Goal: Transaction & Acquisition: Obtain resource

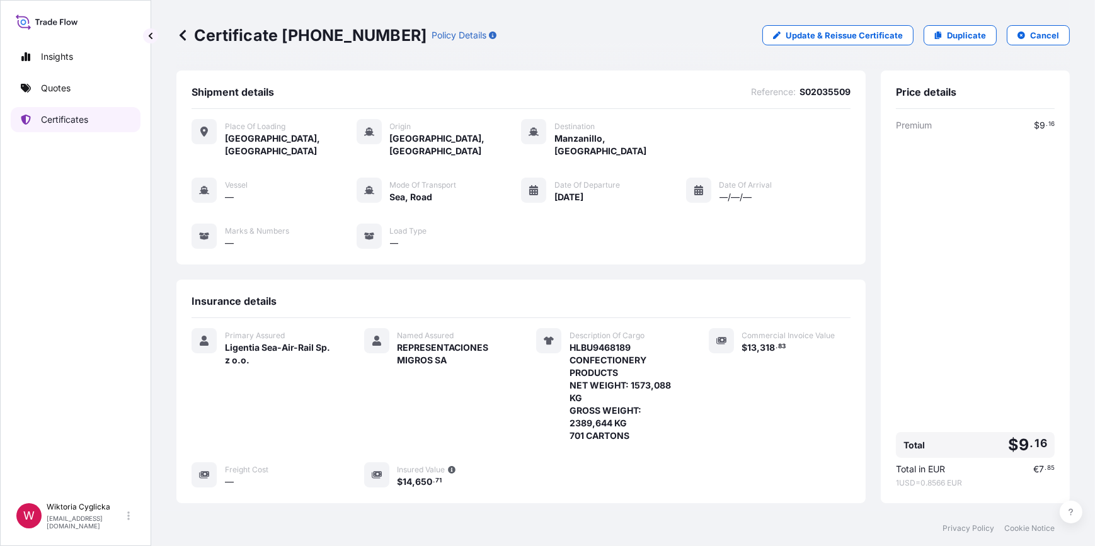
scroll to position [168, 0]
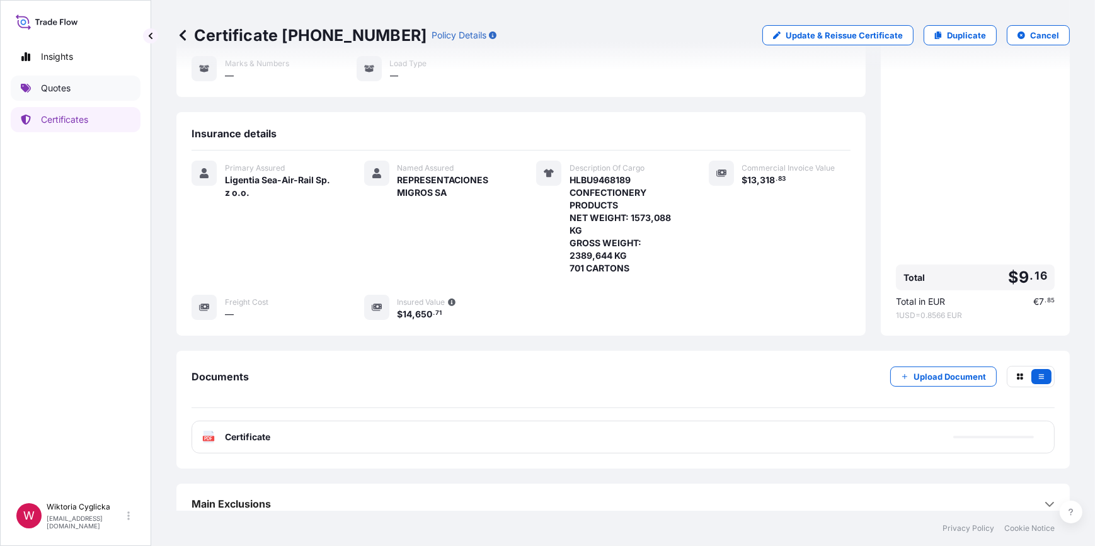
click at [88, 89] on link "Quotes" at bounding box center [76, 88] width 130 height 25
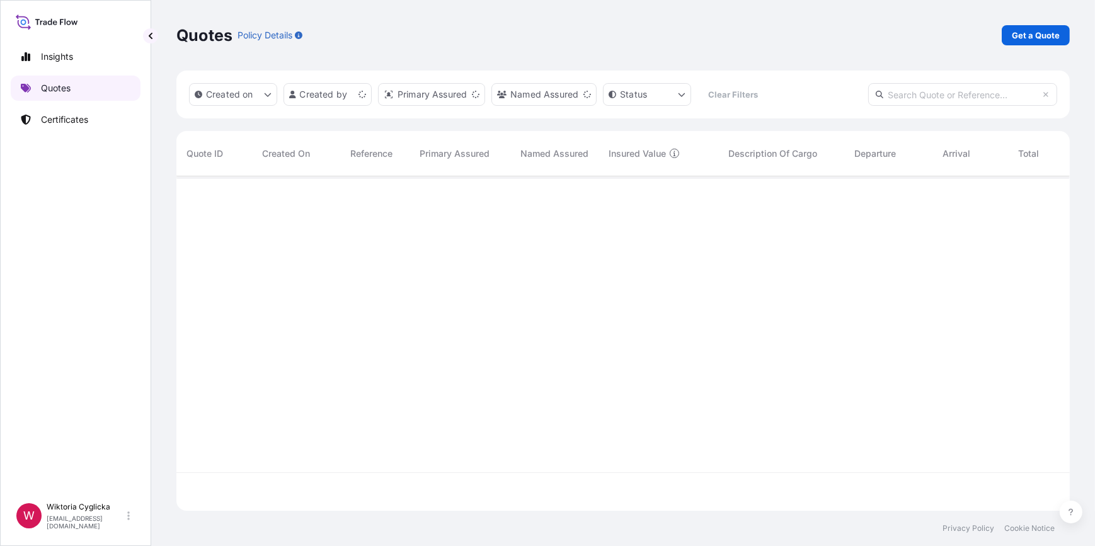
scroll to position [333, 884]
click at [1042, 32] on p "Get a Quote" at bounding box center [1036, 35] width 48 height 13
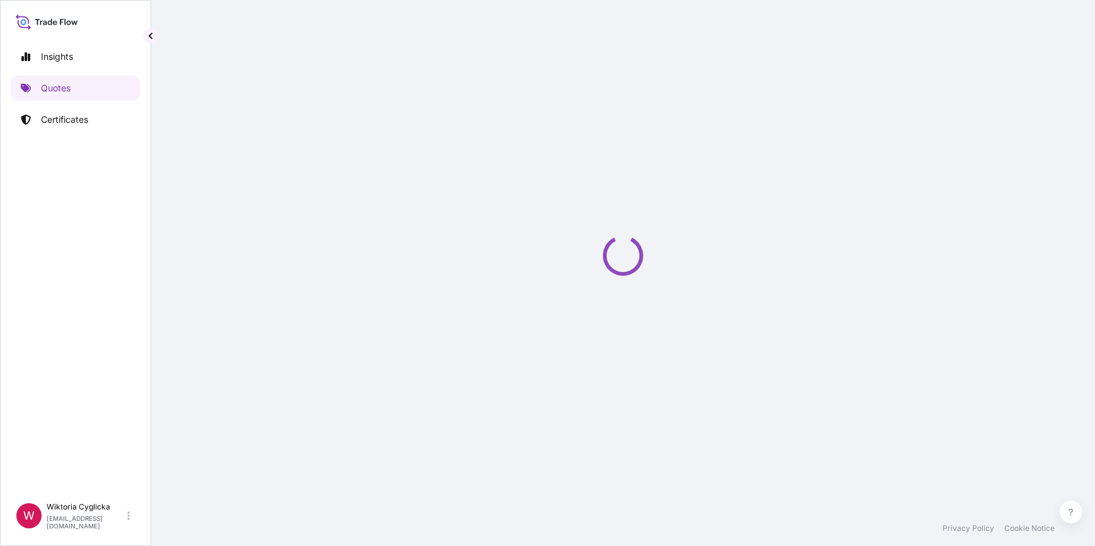
select select "Road / [GEOGRAPHIC_DATA]"
select select "Sea"
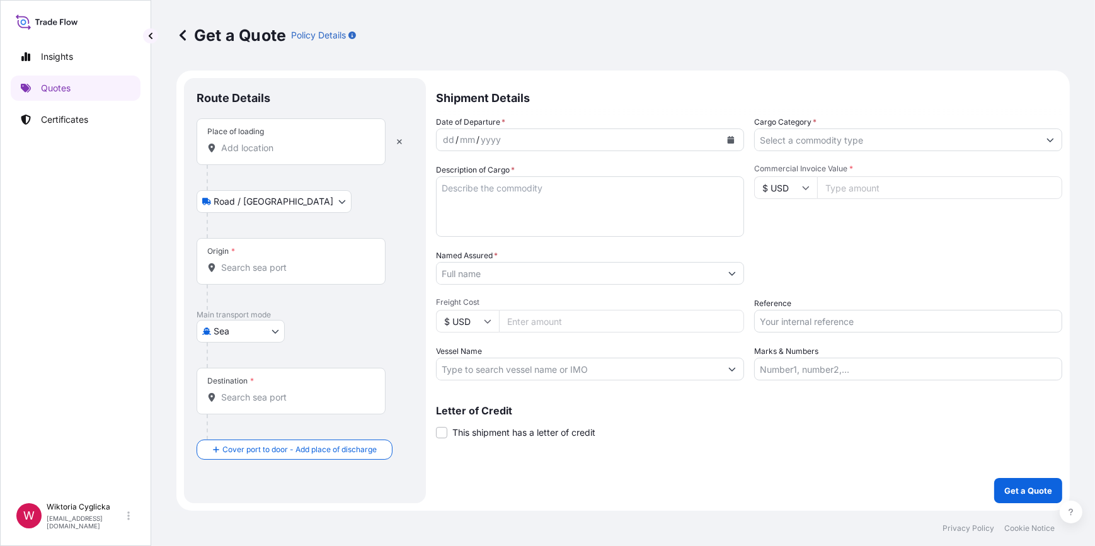
drag, startPoint x: 253, startPoint y: 154, endPoint x: 263, endPoint y: 157, distance: 10.6
click at [253, 154] on div "Place of loading" at bounding box center [291, 141] width 189 height 47
click at [253, 154] on input "Place of loading" at bounding box center [295, 148] width 149 height 13
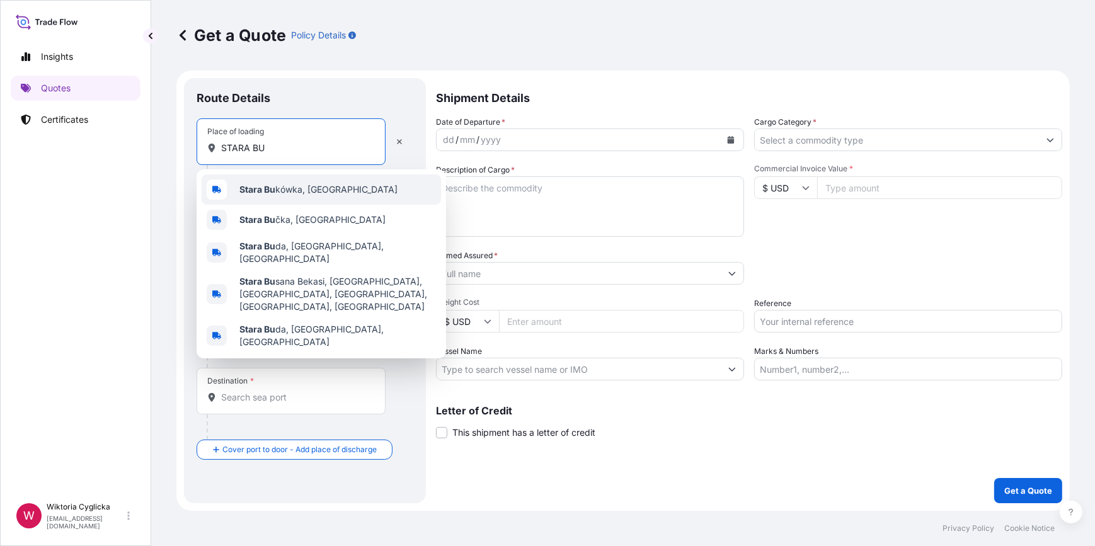
click at [312, 197] on div "[GEOGRAPHIC_DATA], [GEOGRAPHIC_DATA]" at bounding box center [321, 189] width 239 height 30
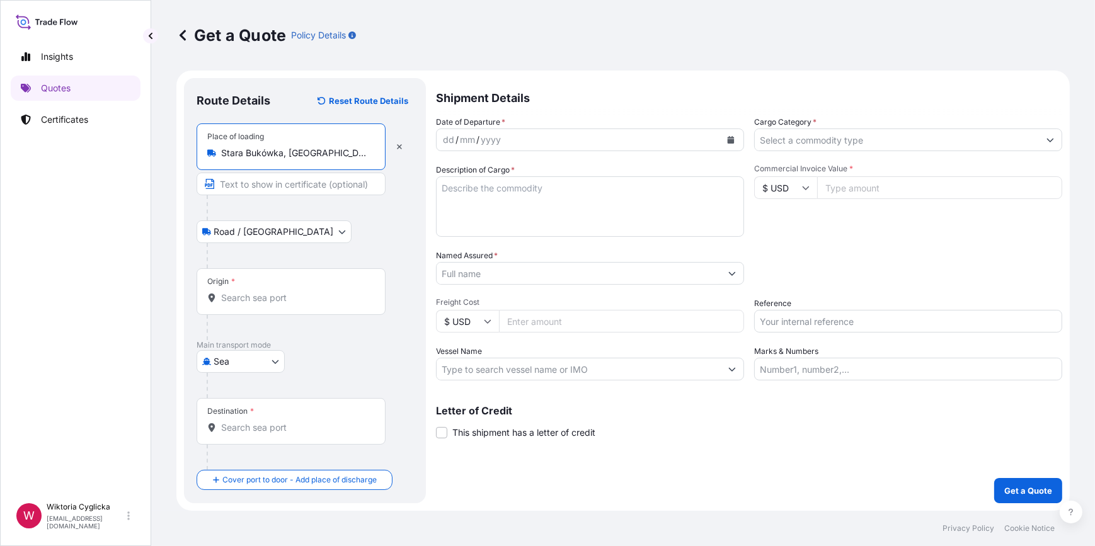
type input "Stara Bukówka, [GEOGRAPHIC_DATA]"
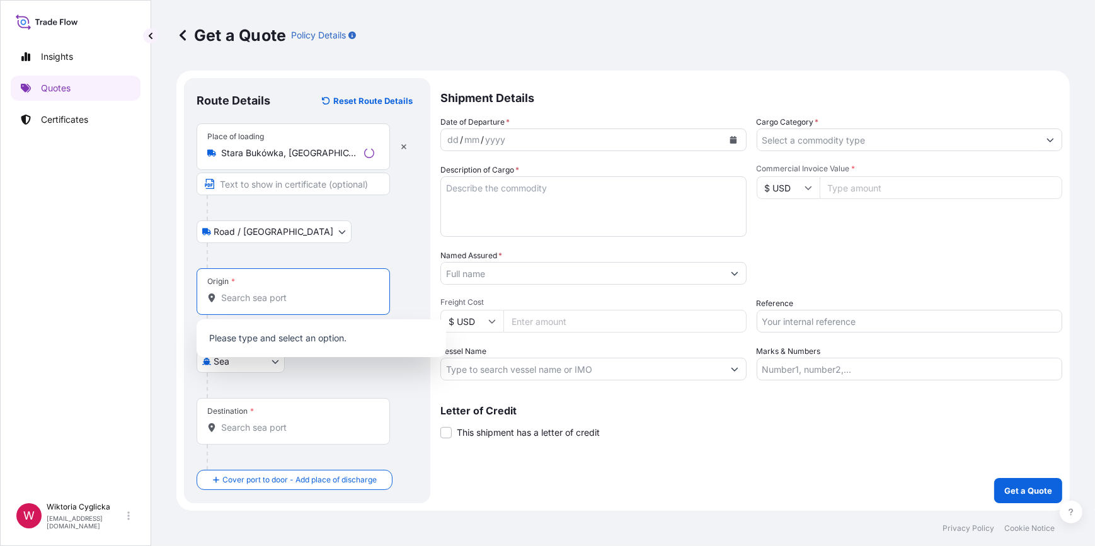
click at [273, 294] on input "Origin *" at bounding box center [297, 298] width 153 height 13
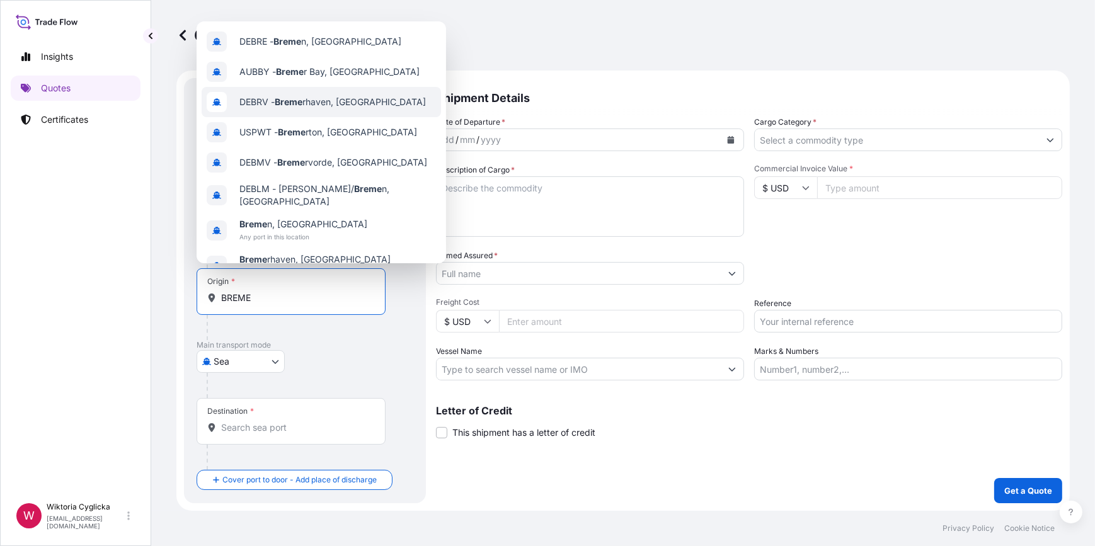
click at [326, 104] on span "DEBRV - Breme rhaven, [GEOGRAPHIC_DATA]" at bounding box center [332, 102] width 186 height 13
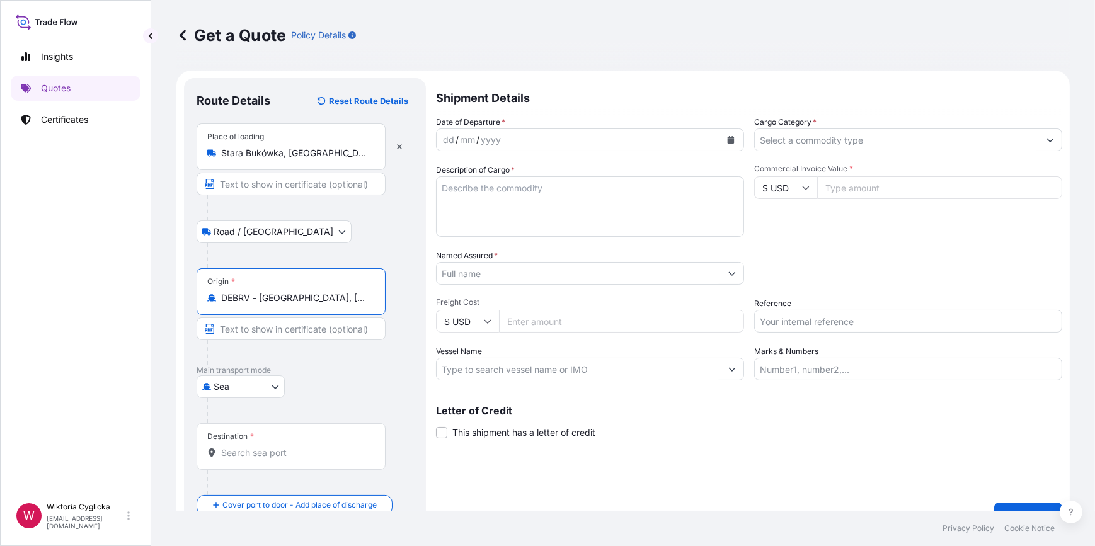
type input "DEBRV - [GEOGRAPHIC_DATA], [GEOGRAPHIC_DATA]"
click at [265, 455] on input "Destination *" at bounding box center [295, 453] width 149 height 13
paste input "[US_STATE]"
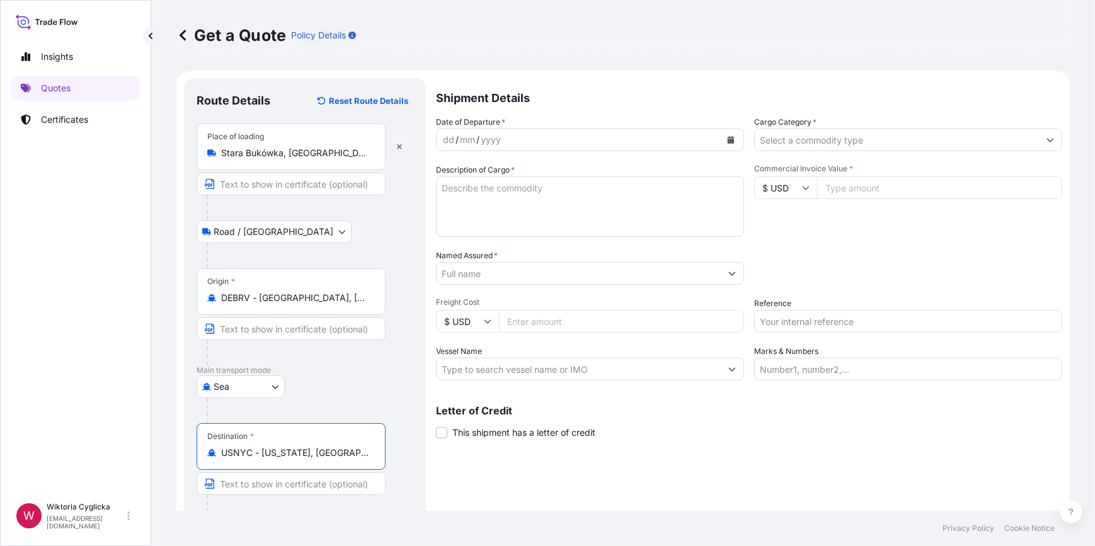
type input "USNYC - [US_STATE], [GEOGRAPHIC_DATA]"
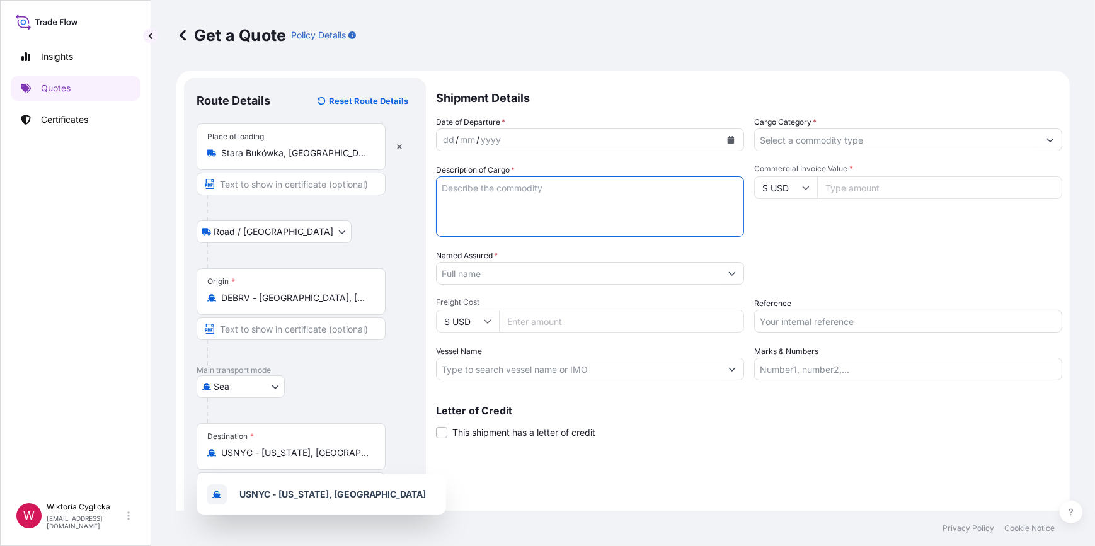
click at [550, 216] on textarea "Description of Cargo *" at bounding box center [590, 206] width 308 height 60
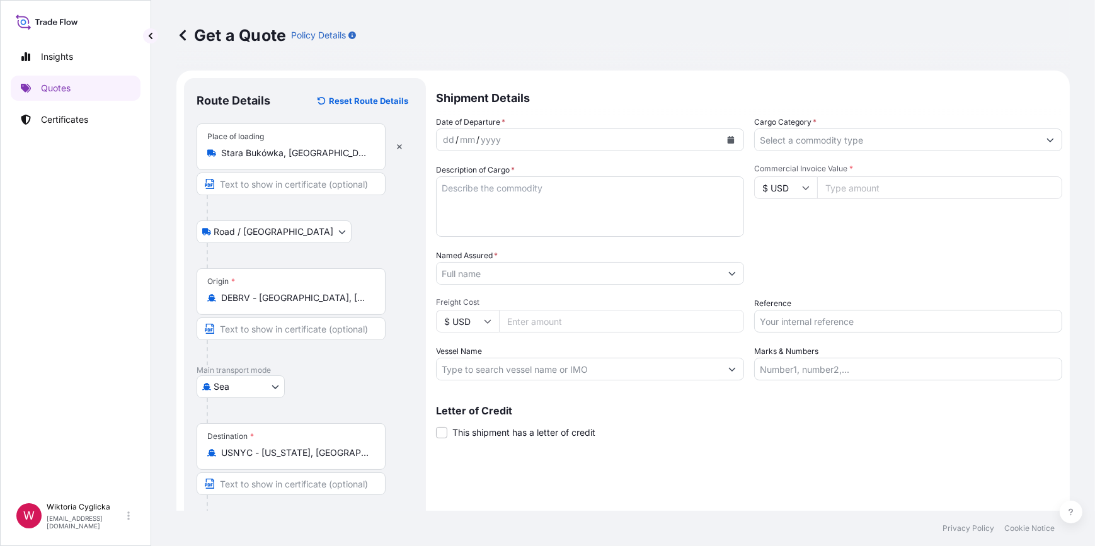
click at [515, 196] on textarea "Description of Cargo *" at bounding box center [590, 206] width 308 height 60
paste textarea "CONFECTIONERY PRODUCTS NET WEIGHT: 14198,59 KG CONSIGNEE/NOTIFY DETAILS CONTINE…"
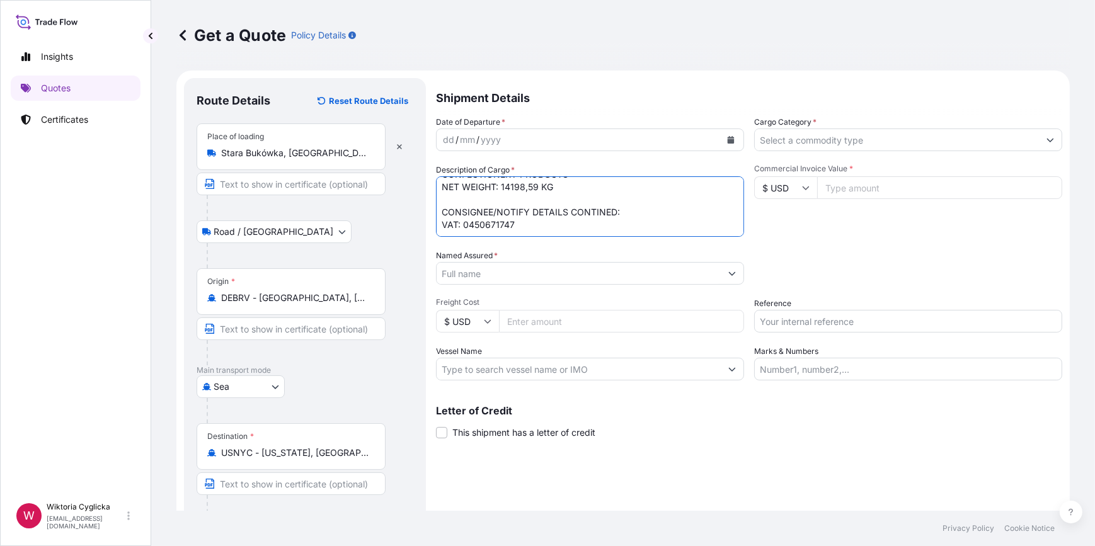
scroll to position [21, 0]
drag, startPoint x: 482, startPoint y: 222, endPoint x: 443, endPoint y: 206, distance: 42.1
click at [441, 205] on textarea "CONFECTIONERY PRODUCTS NET WEIGHT: 14198,59 KG CONSIGNEE/NOTIFY DETAILS CONTINE…" at bounding box center [590, 206] width 308 height 60
click at [469, 181] on textarea "CONFECTIONERY PRODUCTS NET WEIGHT: 14198,59 KG GROSS WEIGHT:" at bounding box center [590, 206] width 308 height 60
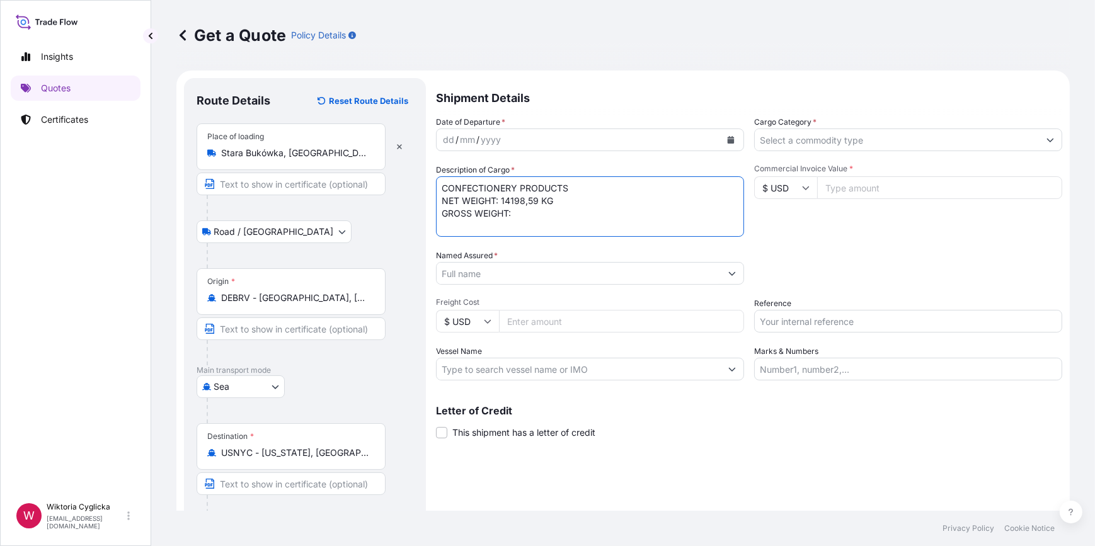
paste textarea "SZLU9381600"
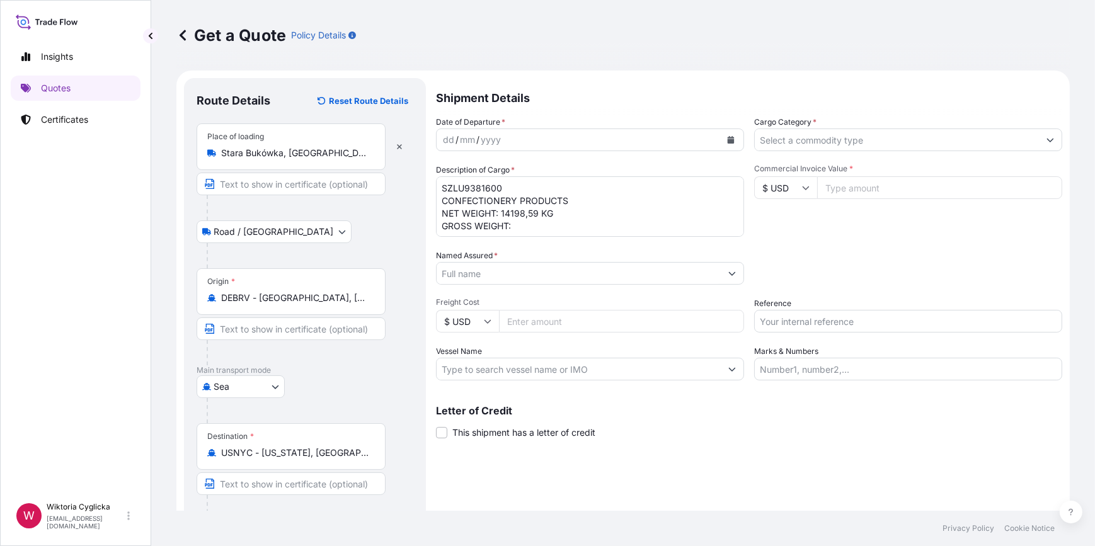
click at [541, 230] on textarea "SZLU9381600 CONFECTIONERY PRODUCTS NET WEIGHT: 14198,59 KG GROSS WEIGHT:" at bounding box center [590, 206] width 308 height 60
paste textarea "17437,910"
type textarea "SZLU9381600 CONFECTIONERY PRODUCTS NET WEIGHT: 14198,59 KG GROSS WEIGHT: 17437,…"
click at [792, 239] on div "Date of Departure * dd / mm / yyyy Cargo Category * Description of Cargo * SZLU…" at bounding box center [749, 248] width 626 height 265
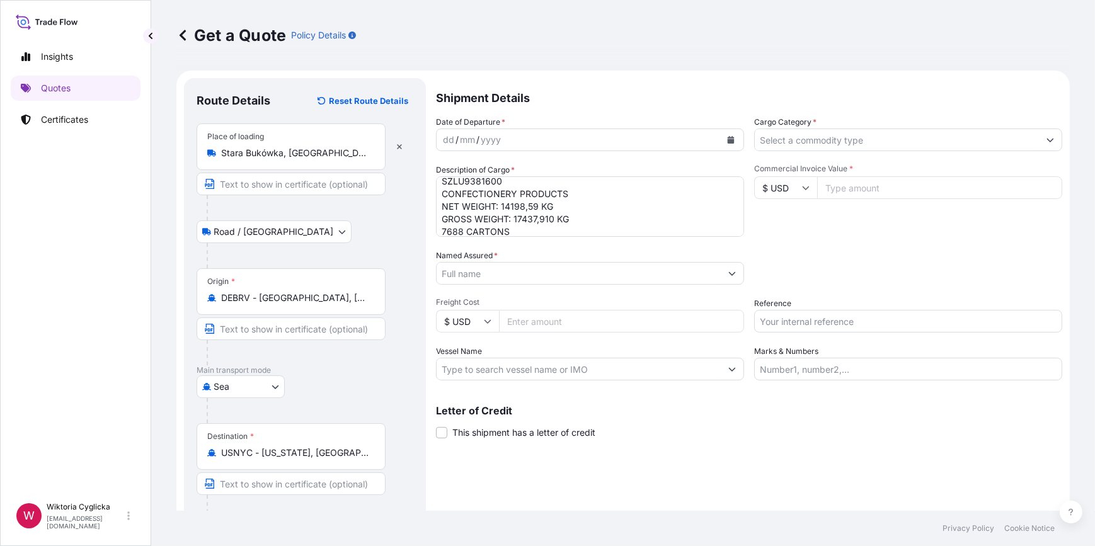
click at [826, 140] on input "Cargo Category *" at bounding box center [897, 140] width 284 height 23
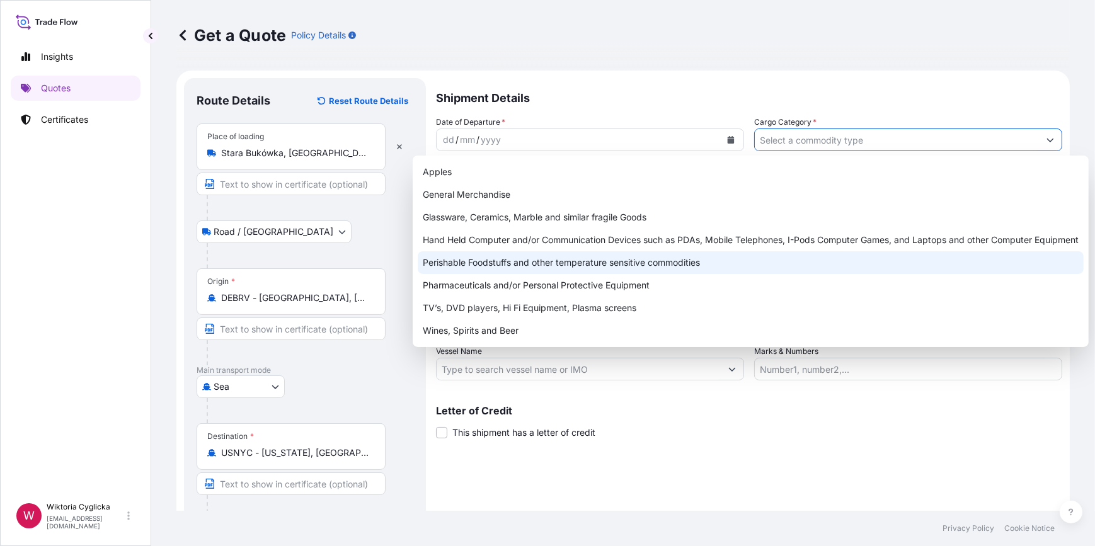
click at [621, 259] on div "Perishable Foodstuffs and other temperature sensitive commodities" at bounding box center [751, 262] width 666 height 23
type input "Perishable Foodstuffs and other temperature sensitive commodities"
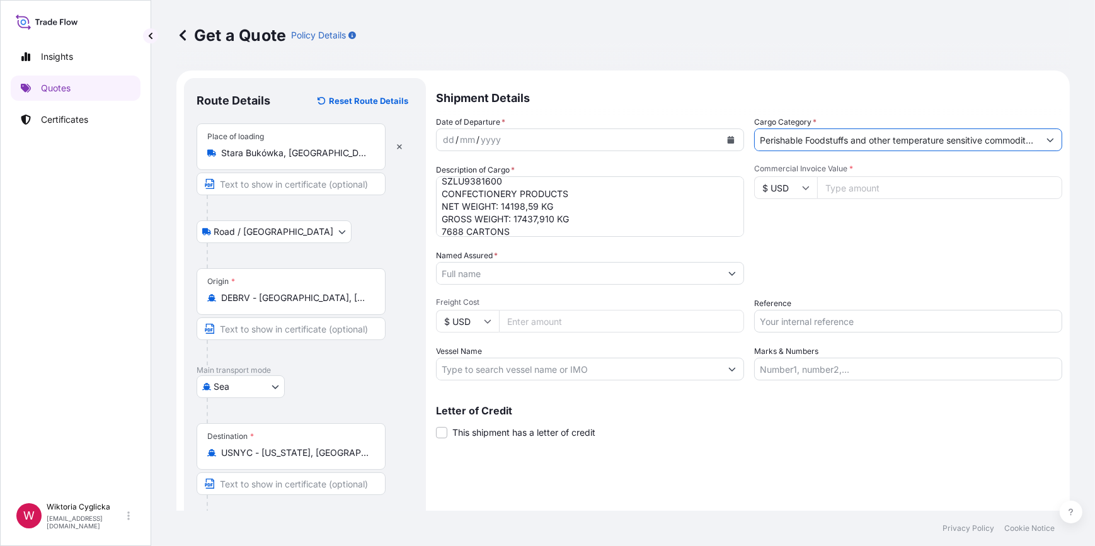
click at [506, 270] on input "Named Assured *" at bounding box center [579, 273] width 284 height 23
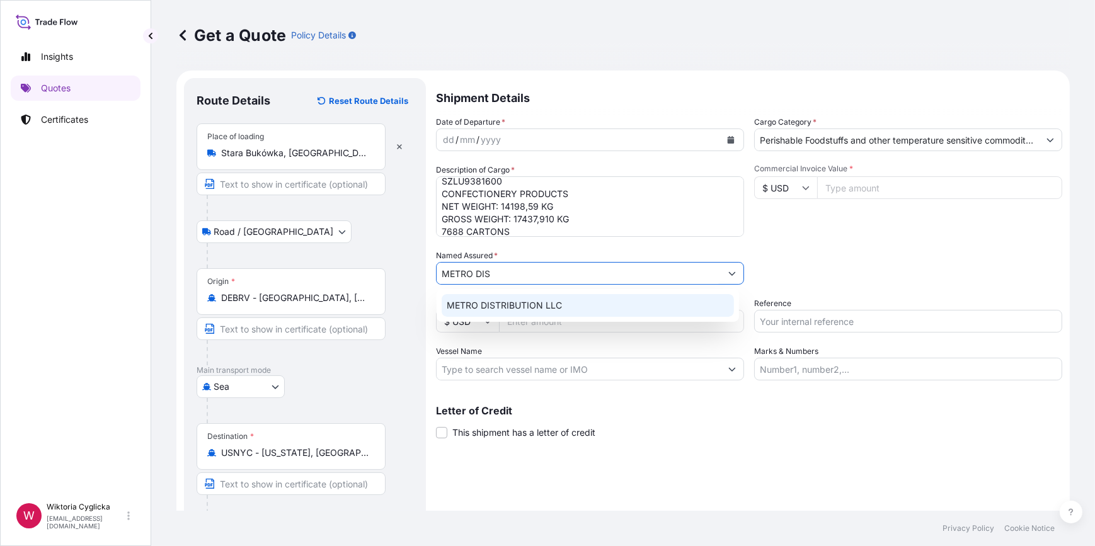
click at [526, 304] on span "METRO DISTRIBUTION LLC" at bounding box center [504, 305] width 115 height 13
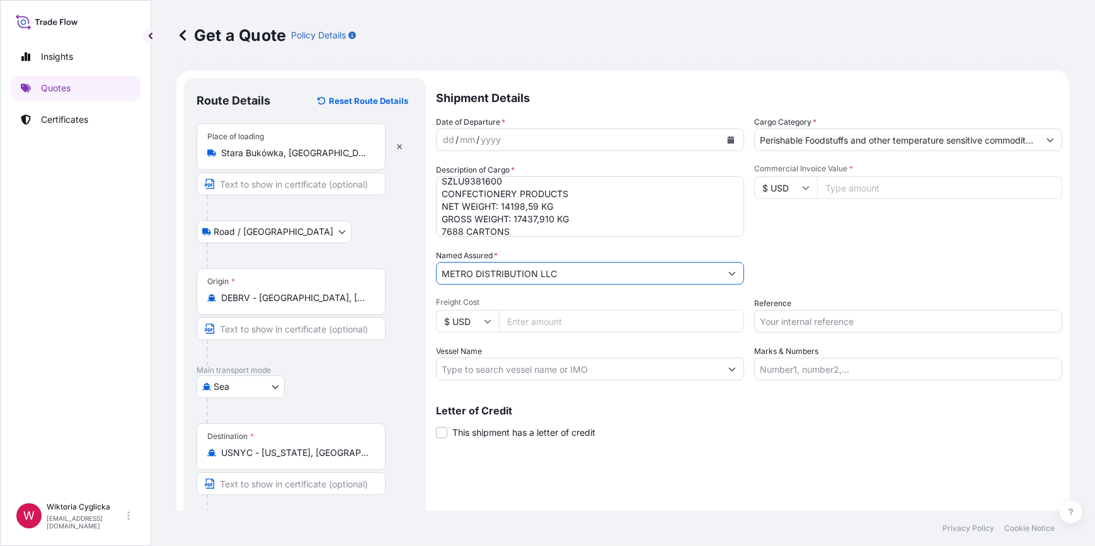
type input "METRO DISTRIBUTION LLC"
click at [784, 272] on div "Packing Category Type to search a container mode Please select a primary mode o…" at bounding box center [908, 266] width 308 height 35
drag, startPoint x: 847, startPoint y: 229, endPoint x: 846, endPoint y: 219, distance: 10.2
click at [847, 229] on div "Commercial Invoice Value * $ USD" at bounding box center [908, 200] width 308 height 73
click at [854, 190] on input "Commercial Invoice Value *" at bounding box center [939, 187] width 245 height 23
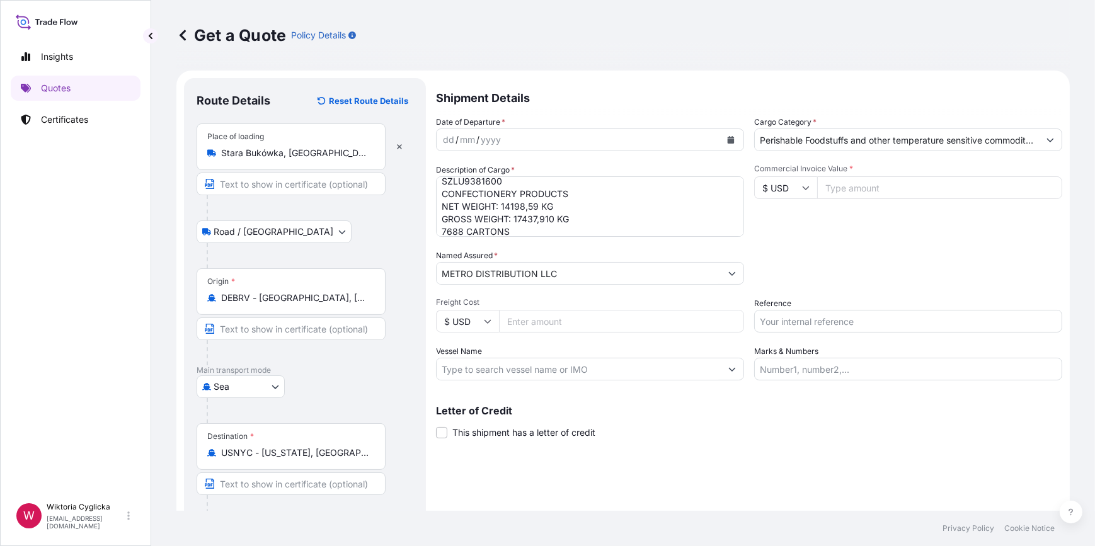
paste input "150338.5"
type input "150338.5"
click at [859, 251] on div "Packing Category Type to search a container mode Please select a primary mode o…" at bounding box center [908, 266] width 308 height 35
click at [782, 183] on input "$ USD" at bounding box center [785, 187] width 63 height 23
click at [797, 220] on div "€ EUR" at bounding box center [781, 222] width 53 height 24
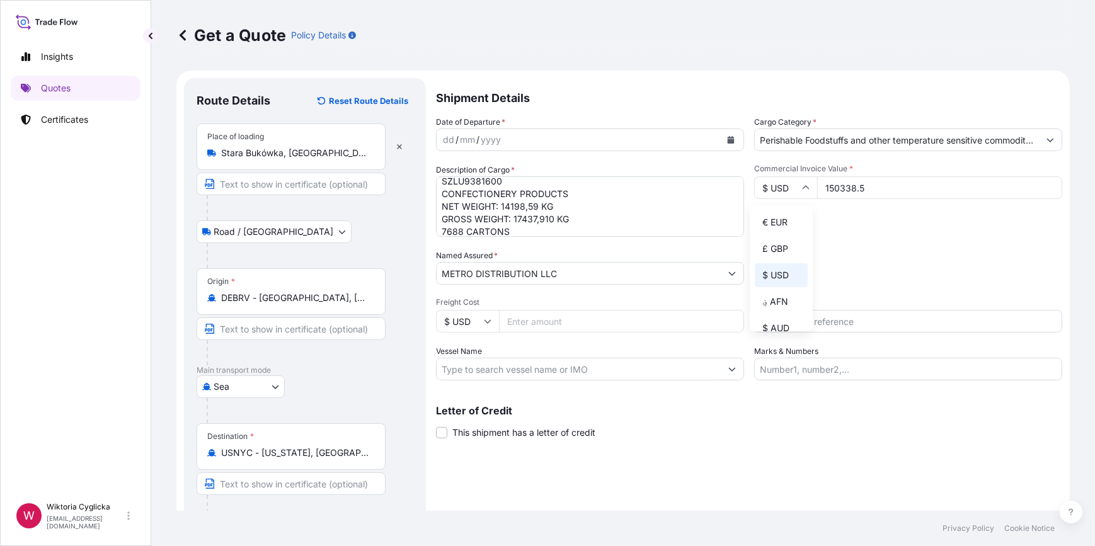
type input "€ EUR"
click at [828, 221] on div "Commercial Invoice Value * € EUR 150338.5" at bounding box center [908, 200] width 308 height 73
click at [878, 186] on input "150338.5" at bounding box center [939, 187] width 245 height 23
click at [941, 244] on div "Date of Departure * dd / mm / yyyy Cargo Category * Perishable Foodstuffs and o…" at bounding box center [749, 248] width 626 height 265
click at [786, 328] on input "Reference" at bounding box center [908, 321] width 308 height 23
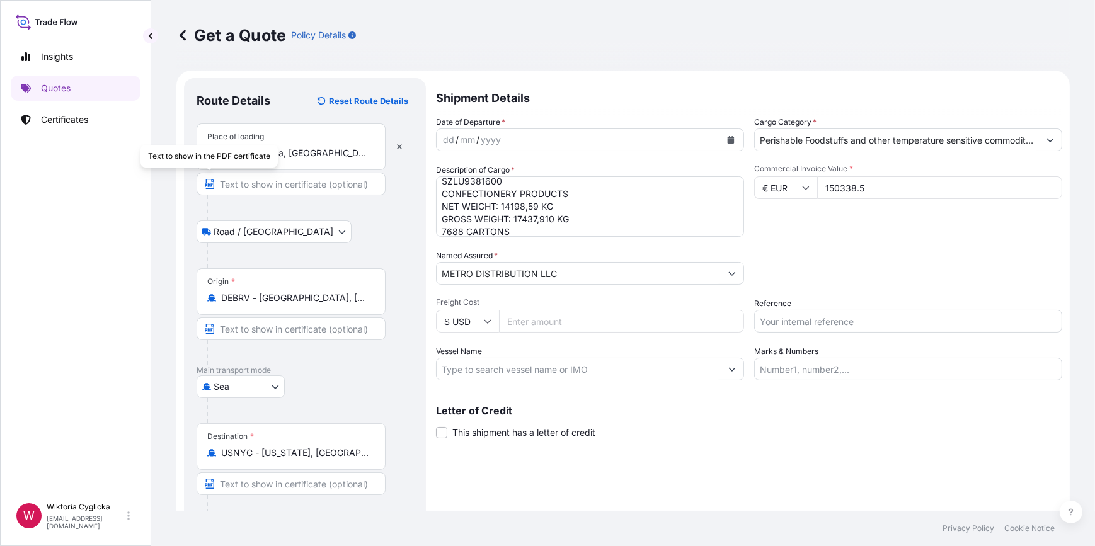
drag, startPoint x: 796, startPoint y: 302, endPoint x: 794, endPoint y: 314, distance: 12.1
click at [797, 302] on div "Reference" at bounding box center [908, 314] width 308 height 35
click at [794, 314] on input "Reference" at bounding box center [908, 321] width 308 height 23
paste input "S02035608"
type input "S02035608"
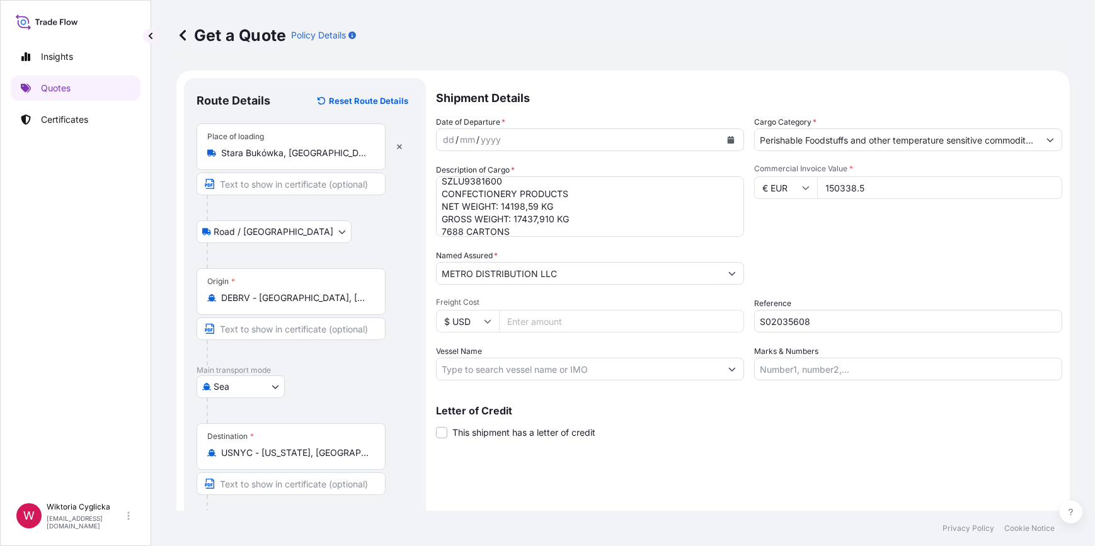
click at [800, 300] on div "Reference S02035608" at bounding box center [908, 314] width 308 height 35
click at [729, 136] on icon "Calendar" at bounding box center [731, 140] width 8 height 8
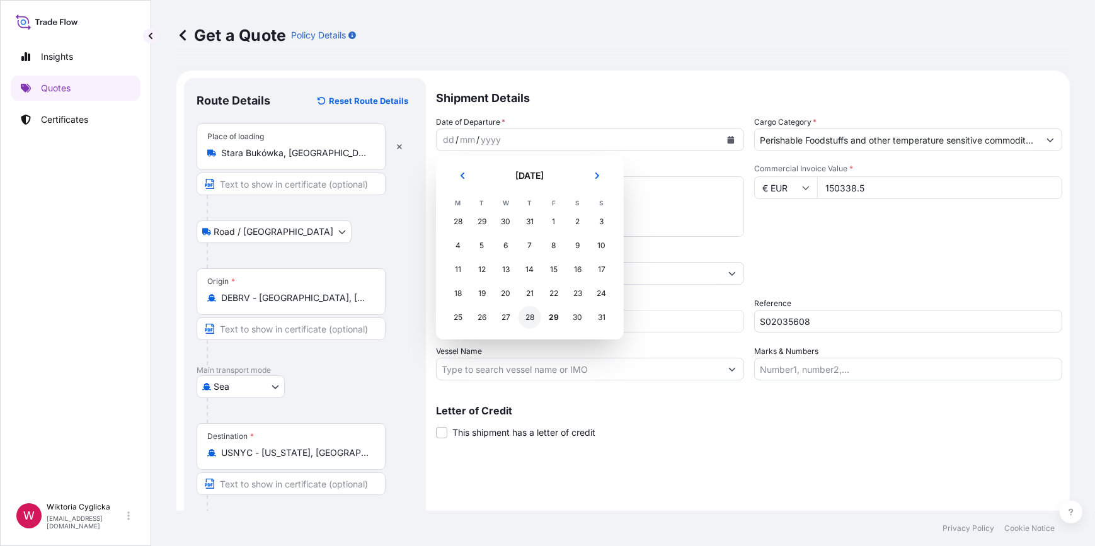
click at [531, 314] on div "28" at bounding box center [529, 317] width 23 height 23
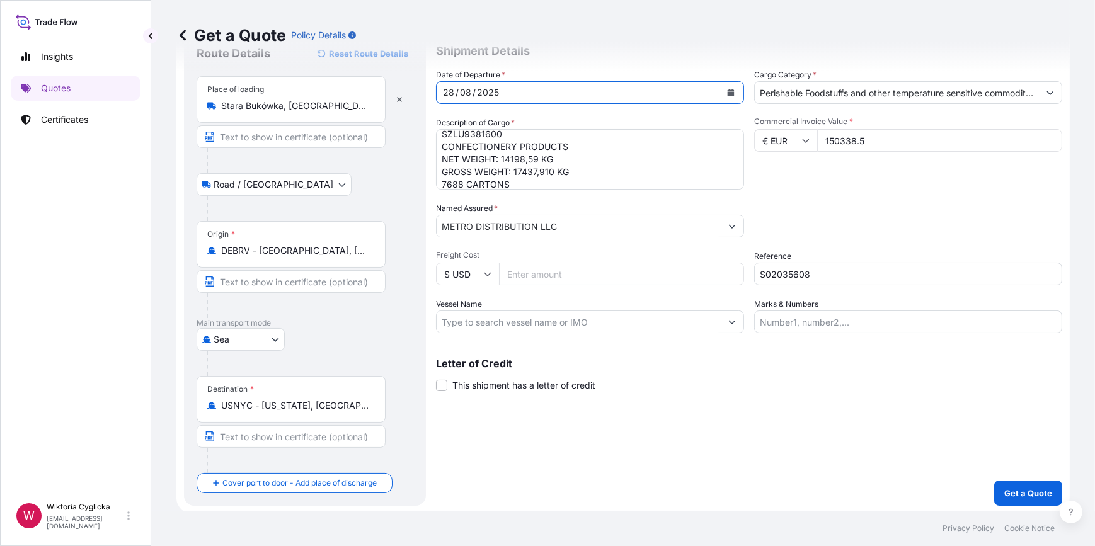
scroll to position [49, 0]
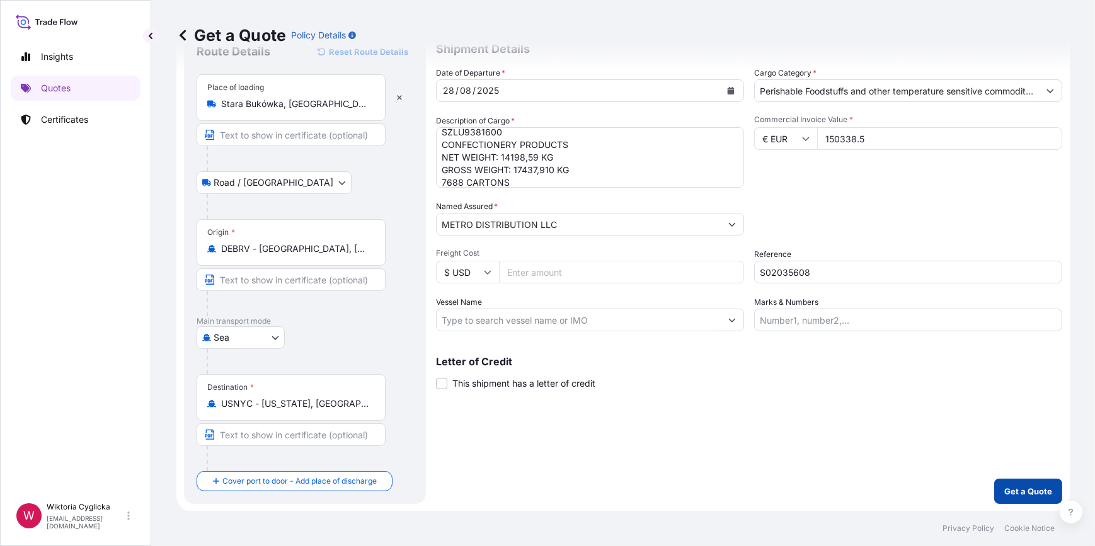
click at [1008, 494] on p "Get a Quote" at bounding box center [1028, 491] width 48 height 13
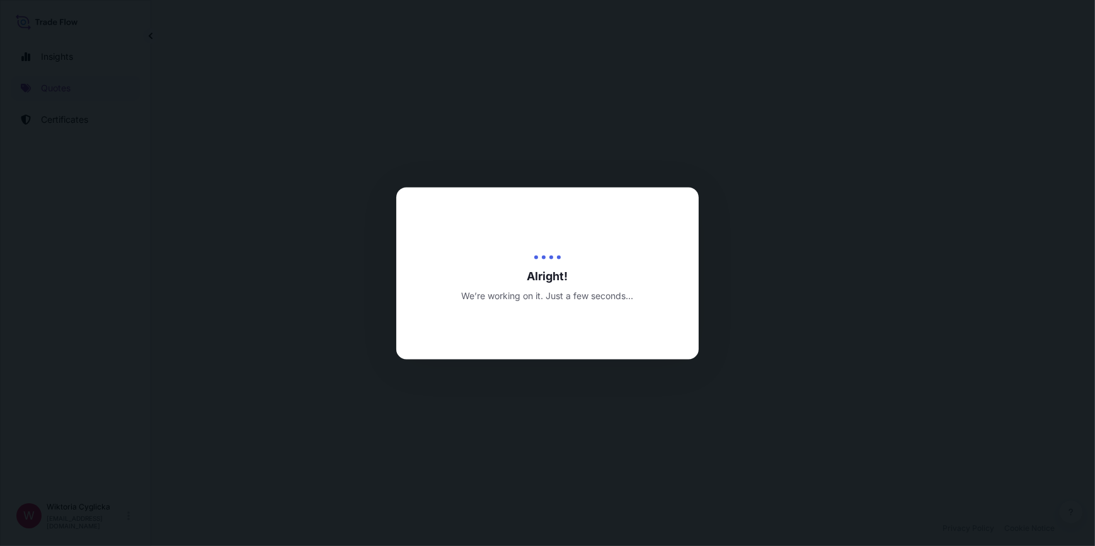
select select "Road / [GEOGRAPHIC_DATA]"
select select "Sea"
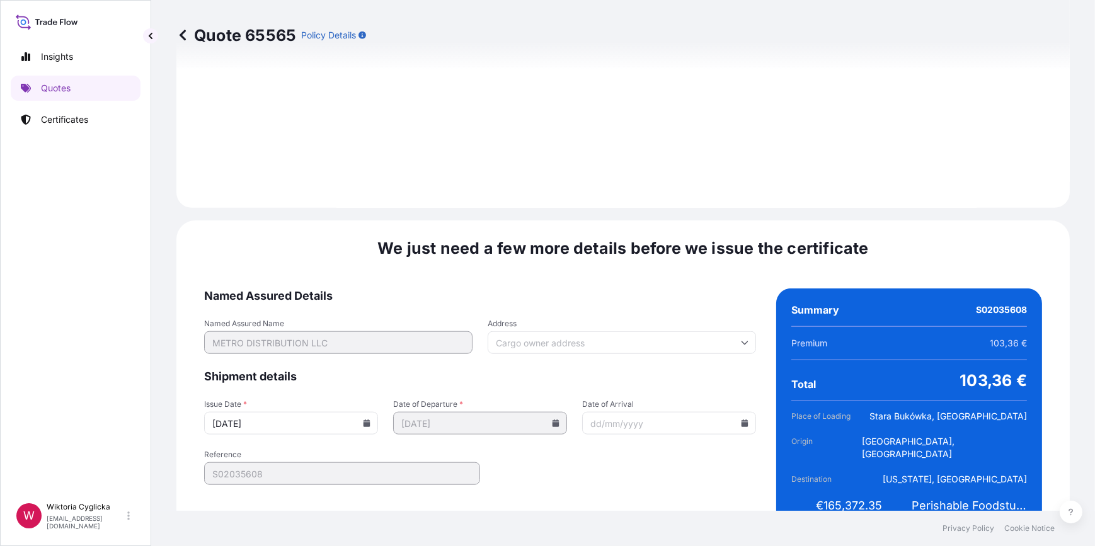
scroll to position [1507, 0]
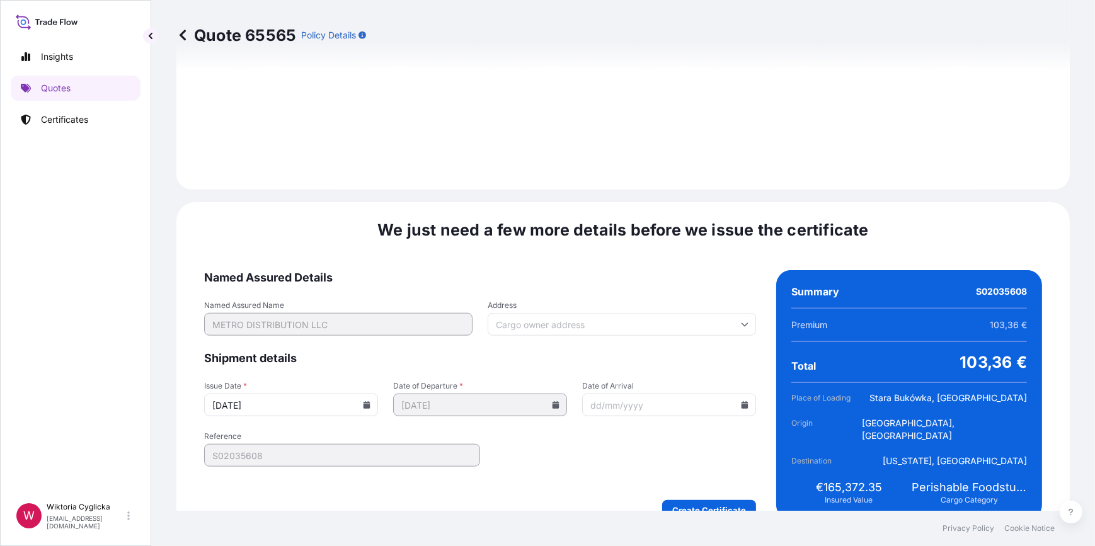
click at [366, 401] on icon at bounding box center [366, 405] width 7 height 8
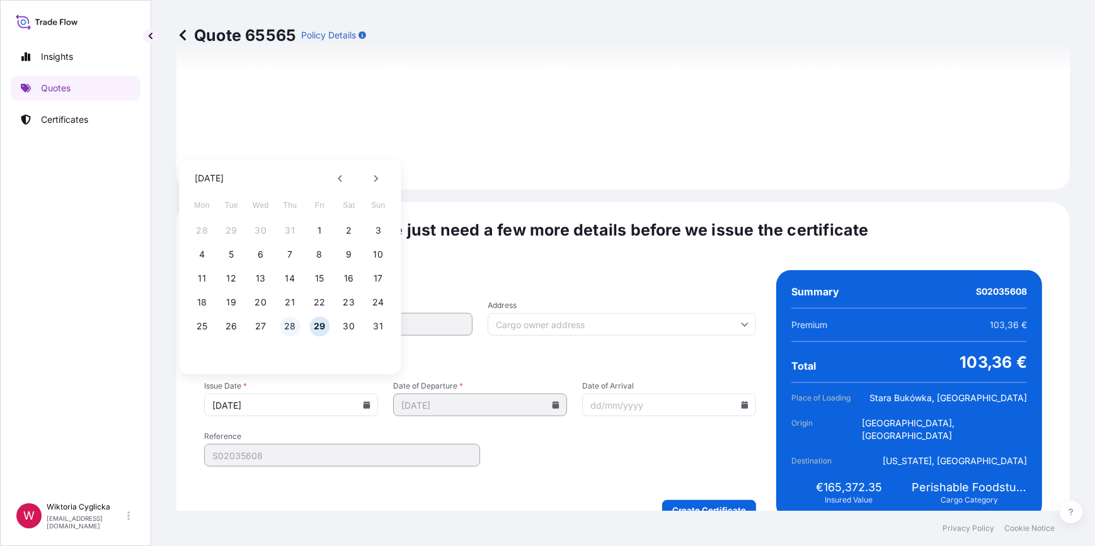
click at [289, 323] on button "28" at bounding box center [290, 326] width 20 height 20
type input "[DATE]"
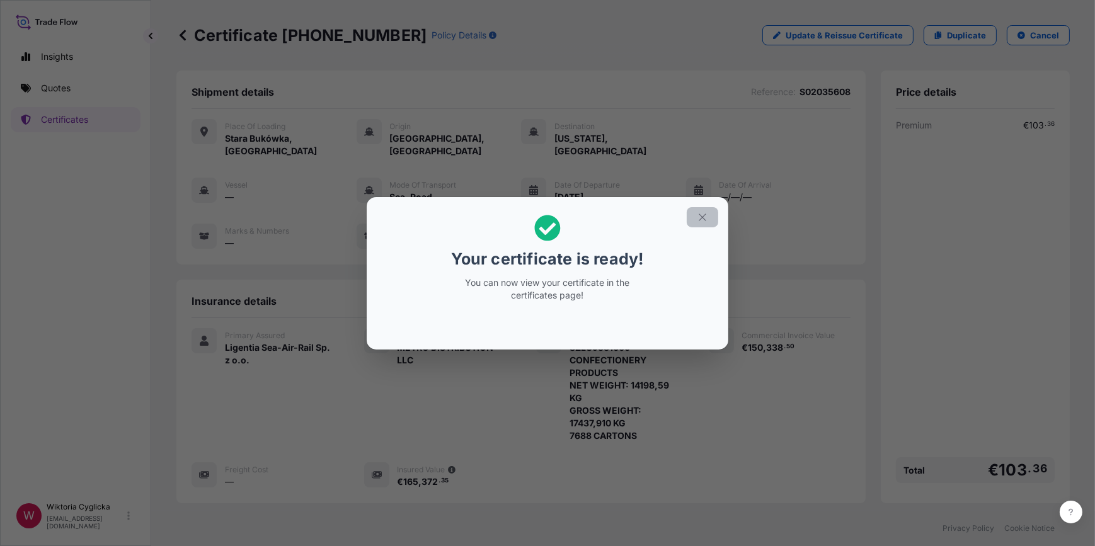
click at [703, 214] on icon "button" at bounding box center [702, 217] width 11 height 11
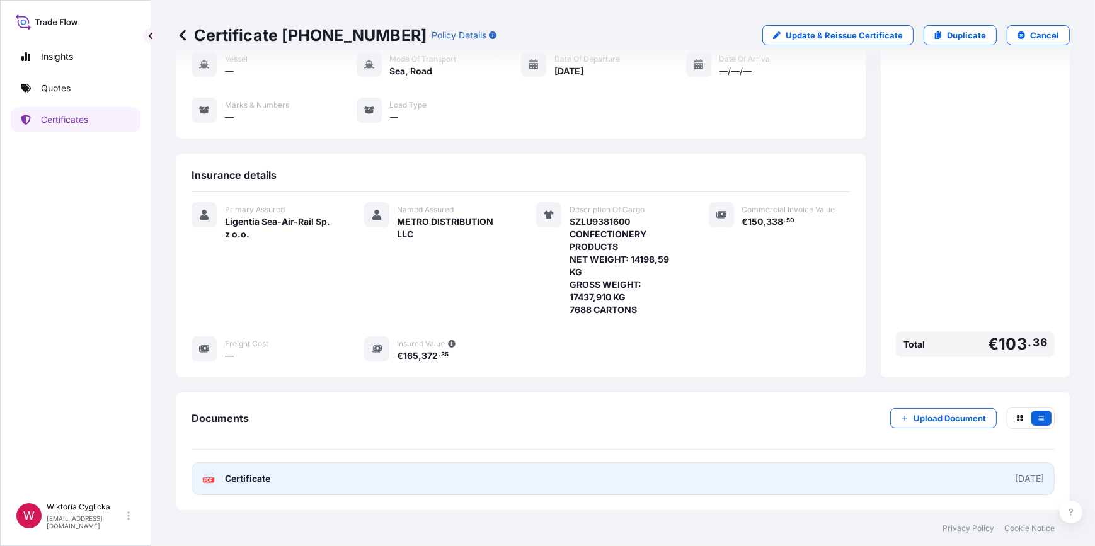
scroll to position [133, 0]
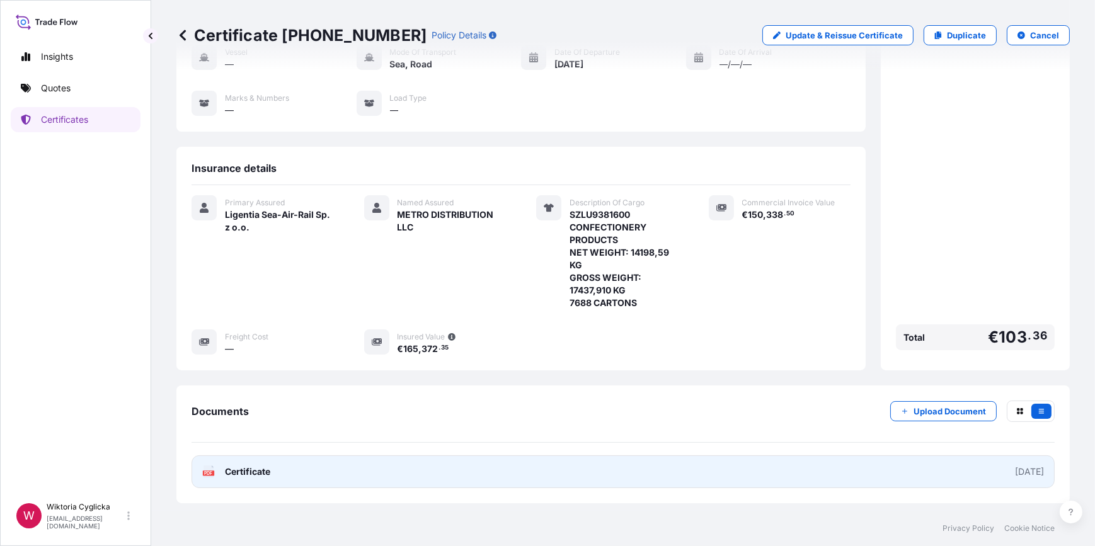
click at [578, 455] on link "PDF Certificate [DATE]" at bounding box center [622, 471] width 863 height 33
